Goal: Task Accomplishment & Management: Use online tool/utility

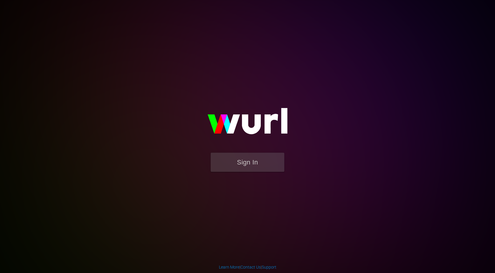
click at [316, 92] on div "Sign In" at bounding box center [247, 136] width 137 height 95
click at [244, 161] on button "Sign In" at bounding box center [248, 162] width 74 height 19
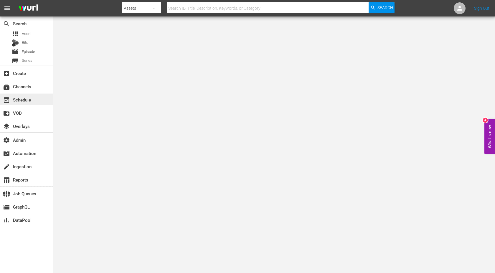
click at [33, 98] on div "event_available Schedule" at bounding box center [26, 100] width 53 height 12
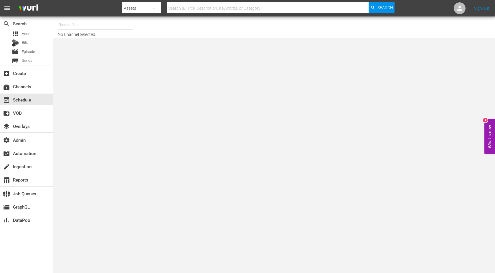
click at [89, 26] on input "text" at bounding box center [95, 25] width 75 height 14
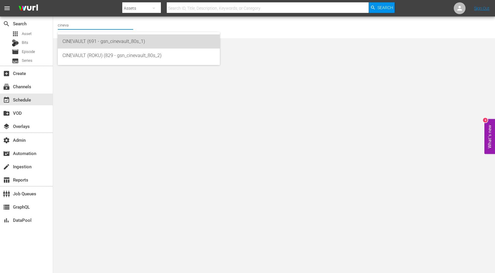
click at [84, 42] on div "CINEVAULT (691 - gsn_cinevault_80s_1)" at bounding box center [138, 41] width 153 height 14
type input "CINEVAULT (691 - gsn_cinevault_80s_1)"
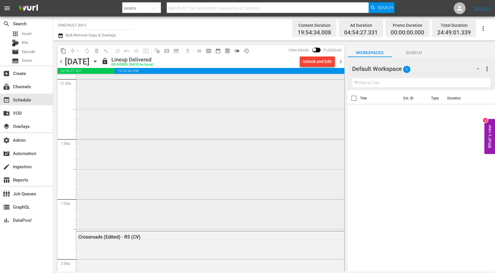
scroll to position [60, 0]
click at [240, 130] on div "Buddy - R1/R5" at bounding box center [210, 122] width 268 height 209
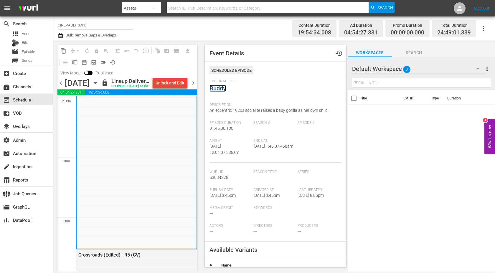
click at [220, 89] on link "Buddy" at bounding box center [218, 88] width 17 height 7
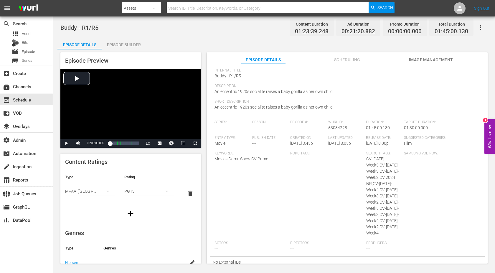
scroll to position [39, 0]
click at [336, 64] on button "Scheduling" at bounding box center [347, 58] width 44 height 12
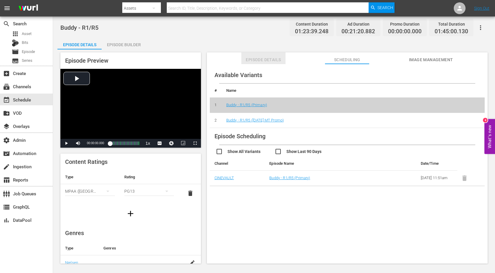
click at [266, 63] on span "Episode Details" at bounding box center [263, 59] width 44 height 7
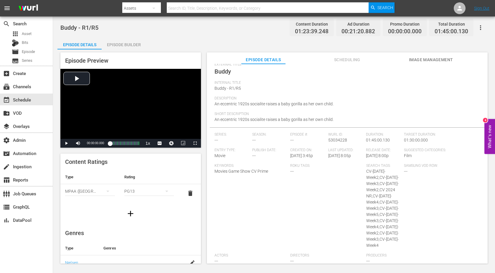
scroll to position [0, 0]
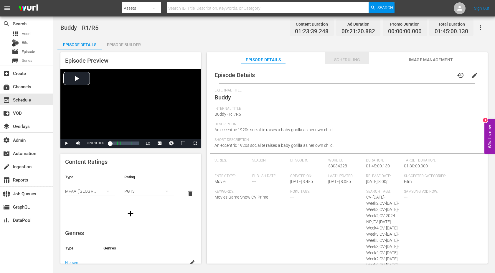
click at [351, 60] on span "Scheduling" at bounding box center [347, 59] width 44 height 7
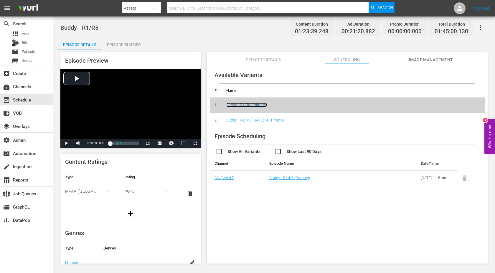
click at [247, 104] on link "Buddy - R1/R5 (Primary)" at bounding box center [246, 105] width 41 height 4
click at [271, 203] on div "Available Variants # Name 1 Buddy - R1/R5 (Primary) 2 Buddy - R1/R5 ([DATE] MT …" at bounding box center [347, 167] width 281 height 206
click at [297, 183] on td "Buddy - R1/R5 (Primary)" at bounding box center [327, 178] width 124 height 15
click at [295, 180] on link "Buddy - R1/R5 (Primary)" at bounding box center [289, 178] width 41 height 4
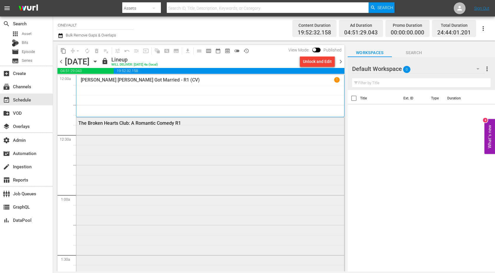
click at [133, 135] on div "The Broken Hearts Club: A Romantic Comedy R1" at bounding box center [210, 229] width 268 height 223
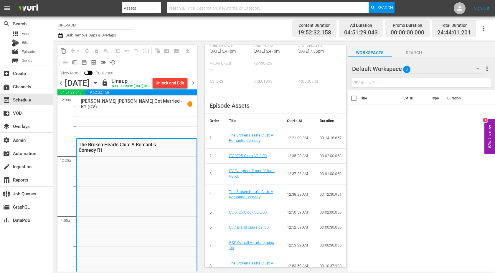
scroll to position [156, 0]
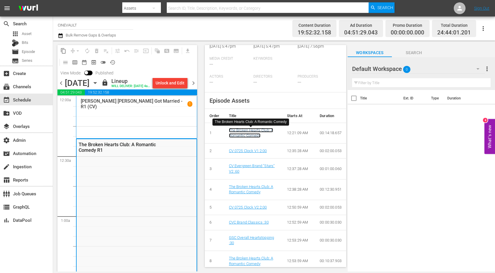
click at [245, 130] on link "The Broken Hearts Club: A Romantic Comedy" at bounding box center [251, 133] width 44 height 10
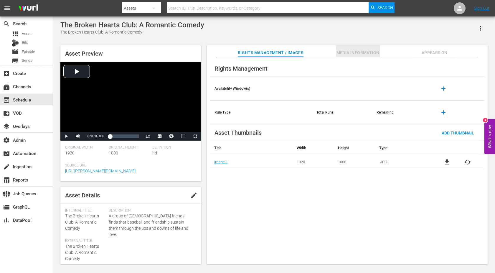
click at [357, 54] on span "Media Information" at bounding box center [358, 52] width 44 height 7
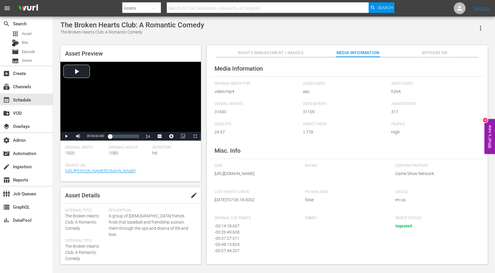
click at [439, 52] on span "Appears On" at bounding box center [435, 52] width 44 height 7
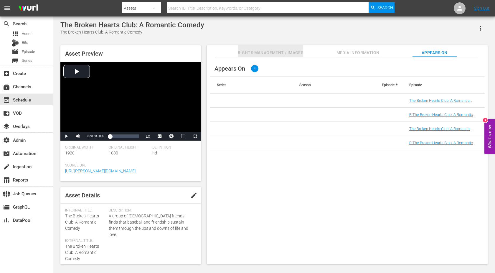
click at [262, 52] on span "Rights Management / Images" at bounding box center [270, 52] width 65 height 7
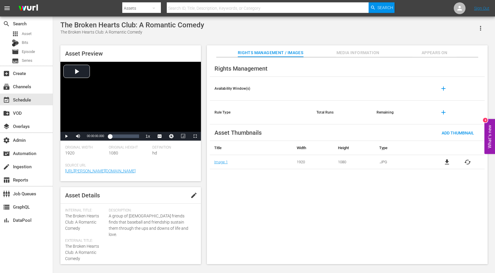
click at [330, 56] on div "Rights Management / Images Media Information Appears On" at bounding box center [347, 51] width 251 height 12
click at [345, 52] on span "Media Information" at bounding box center [358, 52] width 44 height 7
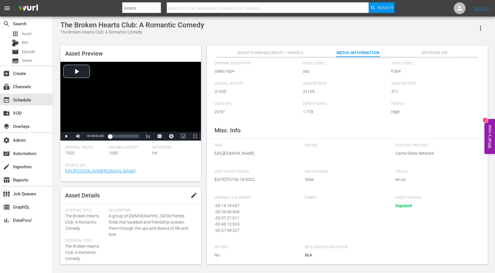
scroll to position [37, 0]
click at [434, 49] on span "Appears On" at bounding box center [435, 52] width 44 height 7
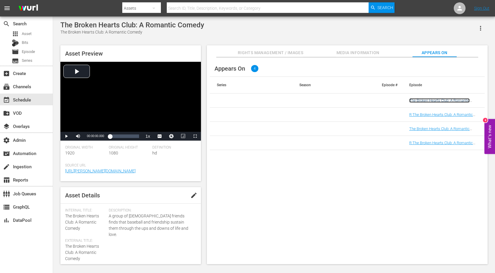
click at [429, 101] on link "The Broken Hearts Club: A Romantic Comedy R1" at bounding box center [439, 102] width 60 height 9
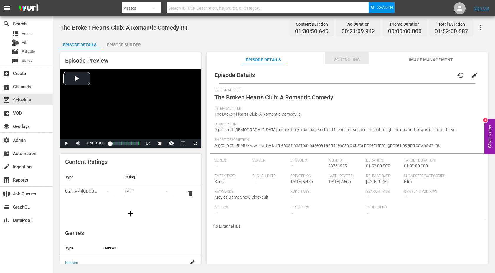
click at [350, 57] on span "Scheduling" at bounding box center [347, 59] width 44 height 7
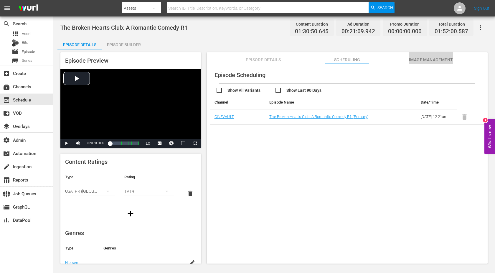
click at [433, 56] on span "Image Management" at bounding box center [431, 59] width 44 height 7
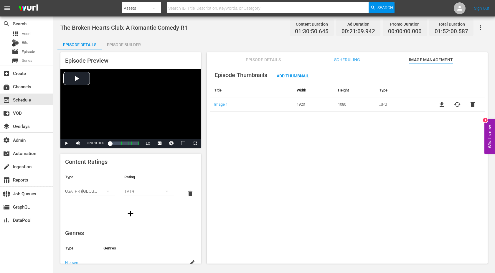
click at [342, 58] on span "Scheduling" at bounding box center [347, 59] width 44 height 7
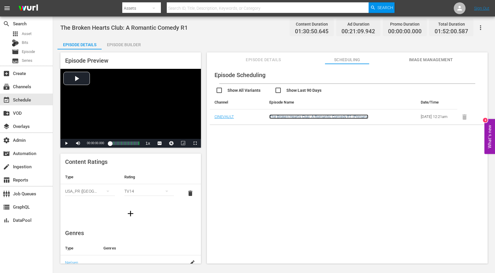
click at [280, 119] on link "The Broken Hearts Club: A Romantic Comedy R1 (Primary)" at bounding box center [318, 117] width 99 height 4
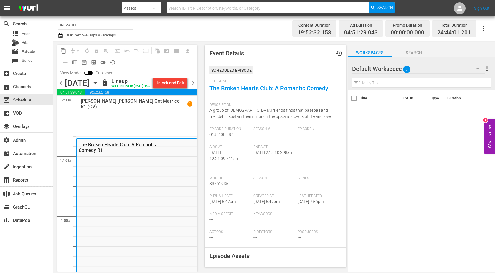
click at [60, 87] on span "chevron_left" at bounding box center [60, 83] width 7 height 7
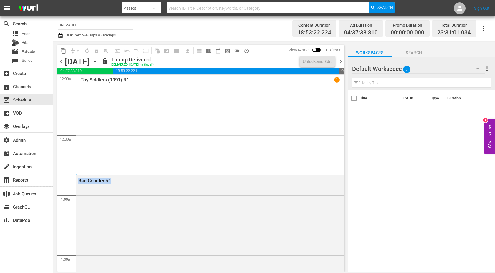
click at [61, 62] on span "chevron_left" at bounding box center [60, 61] width 7 height 7
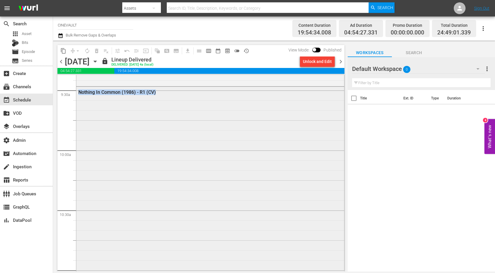
scroll to position [1128, 0]
click at [134, 167] on div "Nothing In Common (1986) - R1 (CV)" at bounding box center [210, 234] width 268 height 297
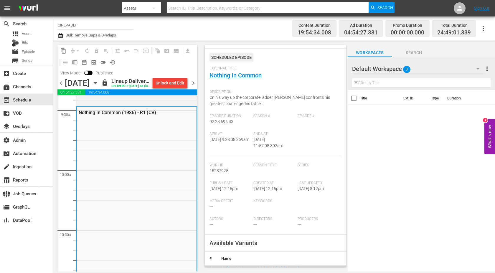
scroll to position [0, 0]
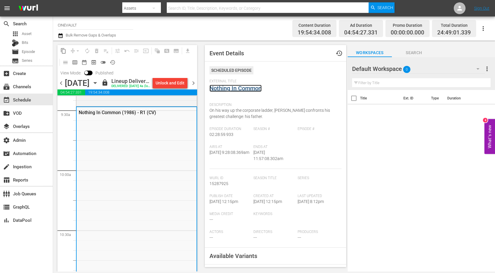
click at [221, 87] on link "Nothing In Common" at bounding box center [236, 88] width 52 height 7
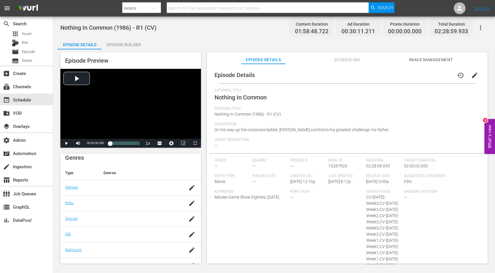
scroll to position [101, 0]
click at [338, 58] on span "Scheduling" at bounding box center [347, 59] width 44 height 7
